Goal: Information Seeking & Learning: Find specific page/section

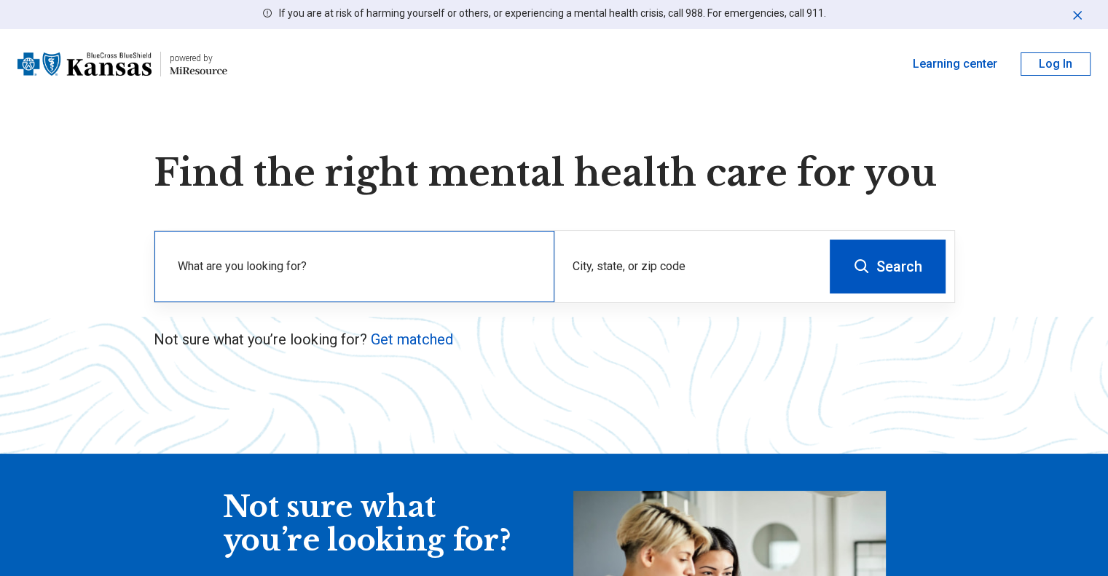
click at [476, 269] on label "What are you looking for?" at bounding box center [357, 266] width 359 height 17
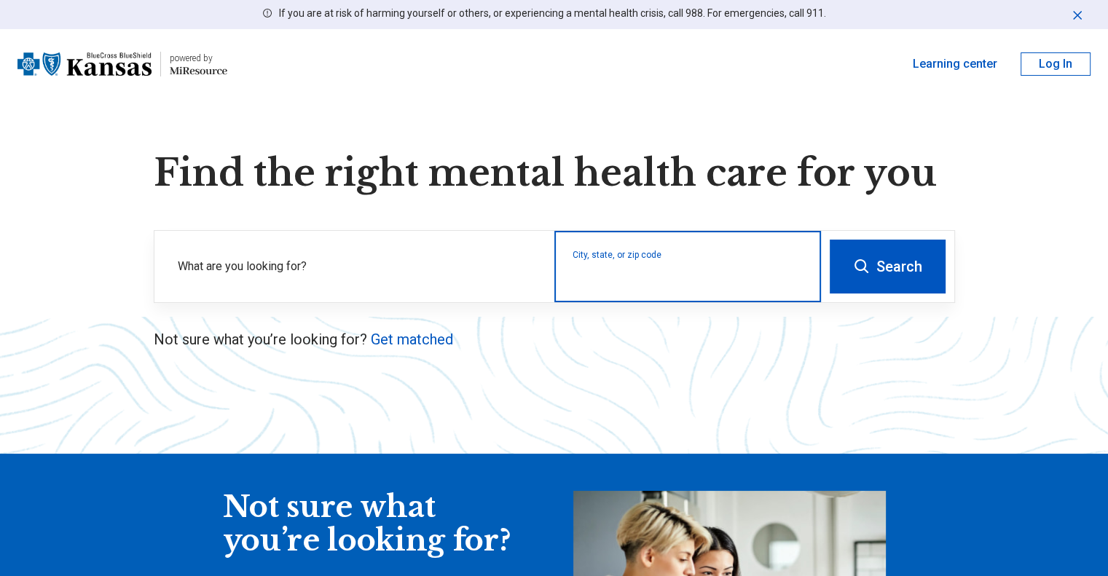
click at [655, 272] on input "City, state, or zip code" at bounding box center [687, 275] width 231 height 17
type input "*"
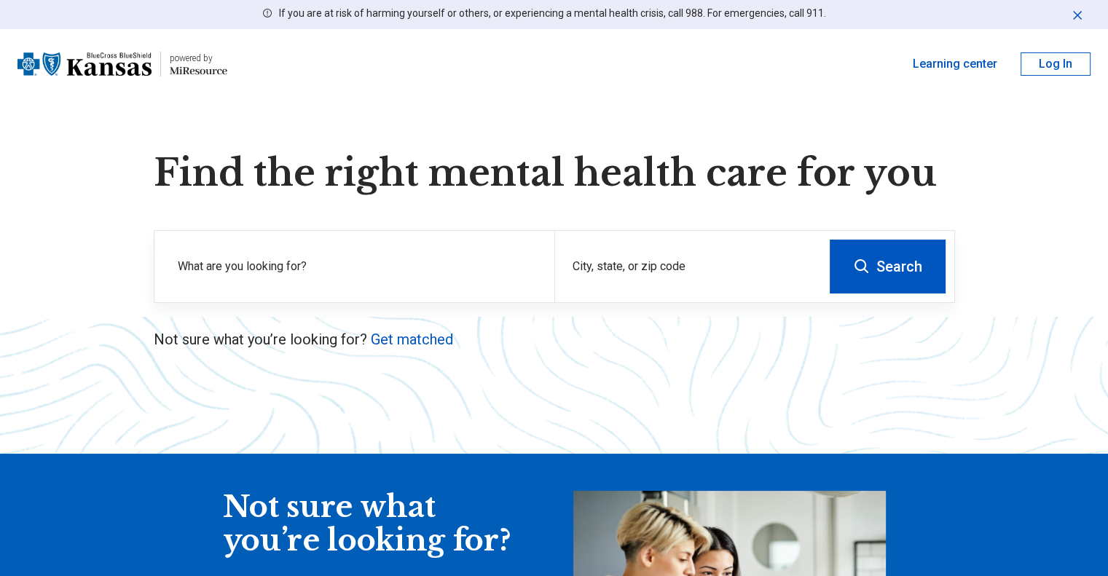
click at [1081, 14] on icon "Dismiss" at bounding box center [1077, 15] width 15 height 15
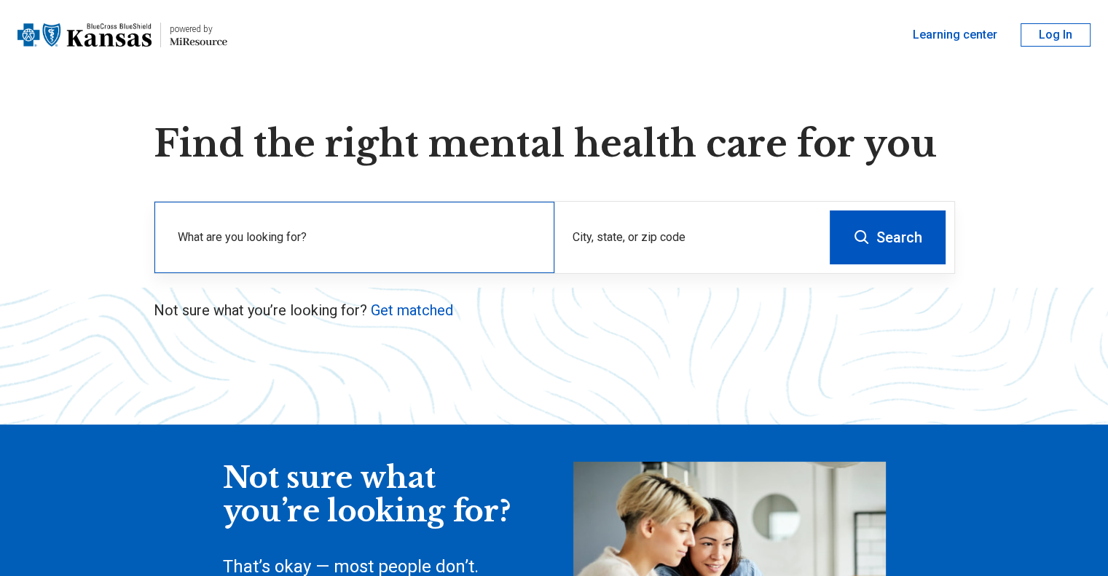
click at [318, 244] on label "What are you looking for?" at bounding box center [357, 237] width 359 height 17
